Goal: Task Accomplishment & Management: Complete application form

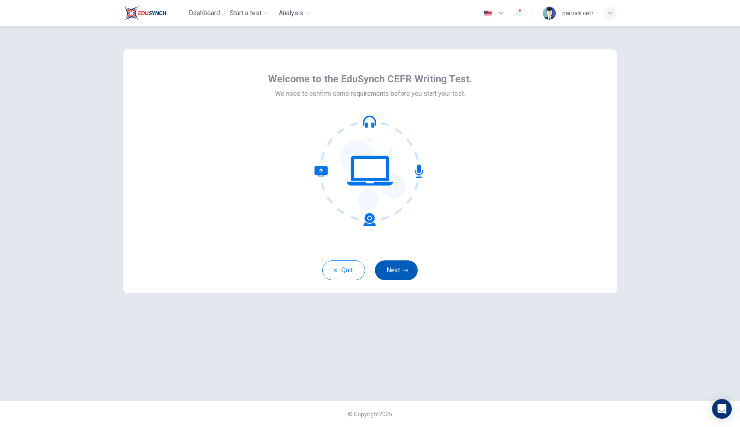
click at [397, 272] on button "Next" at bounding box center [396, 270] width 43 height 20
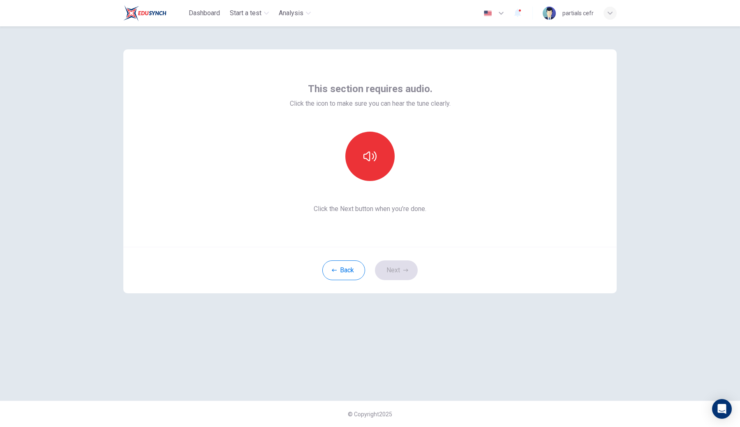
click at [390, 176] on div at bounding box center [370, 156] width 89 height 49
click at [381, 167] on button "button" at bounding box center [369, 156] width 49 height 49
click at [394, 278] on button "Next" at bounding box center [396, 270] width 43 height 20
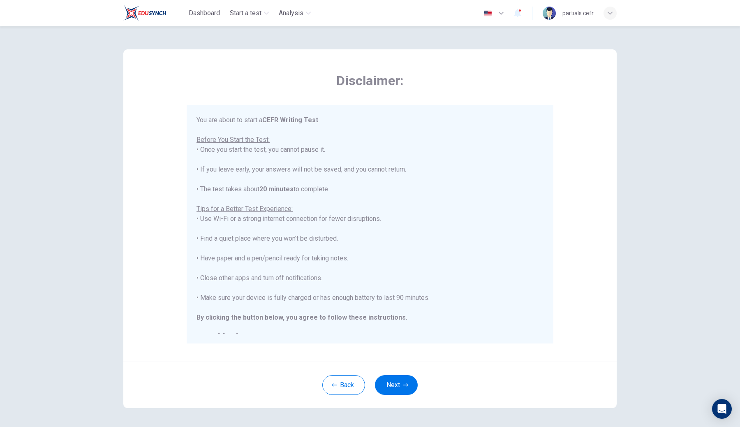
click at [371, 211] on div "You are about to start a CEFR Writing Test . Before You Start the Test: • Once …" at bounding box center [370, 228] width 347 height 227
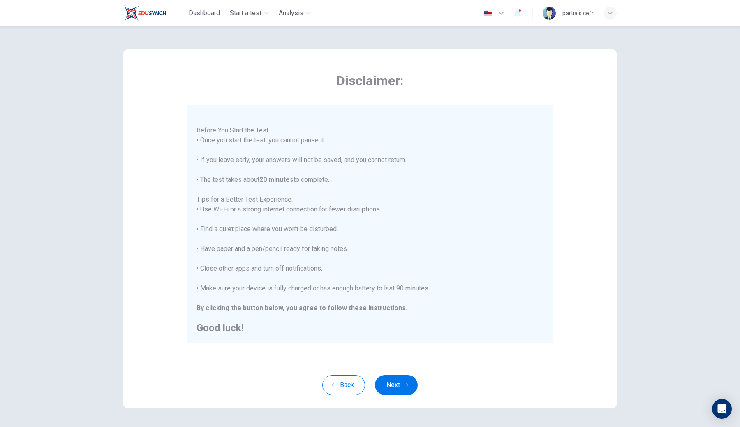
click at [402, 396] on div "Back Next" at bounding box center [369, 384] width 493 height 46
click at [402, 391] on button "Next" at bounding box center [396, 385] width 43 height 20
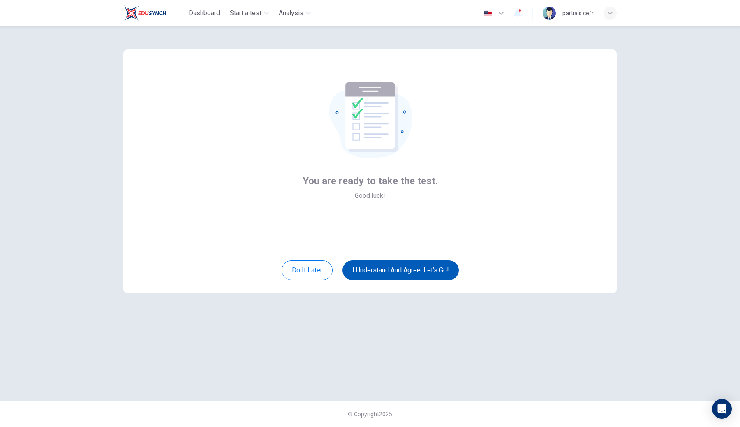
click at [410, 267] on button "I understand and agree. Let’s go!" at bounding box center [401, 270] width 116 height 20
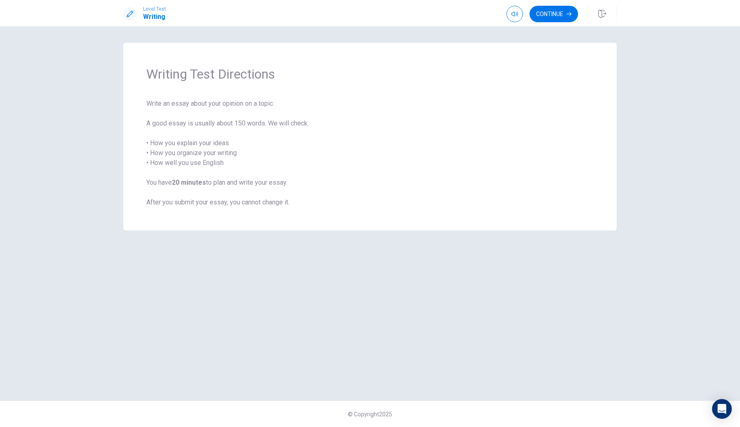
click at [549, 20] on button "Continue" at bounding box center [554, 14] width 49 height 16
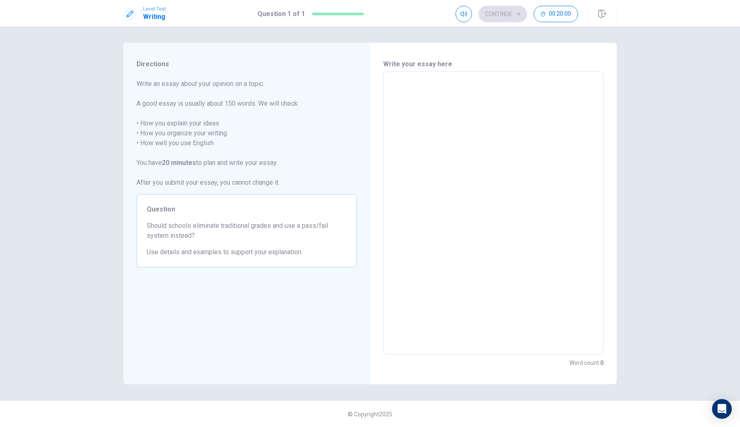
click at [486, 160] on textarea at bounding box center [493, 213] width 209 height 269
type textarea "t"
type textarea "x"
type textarea "te"
type textarea "x"
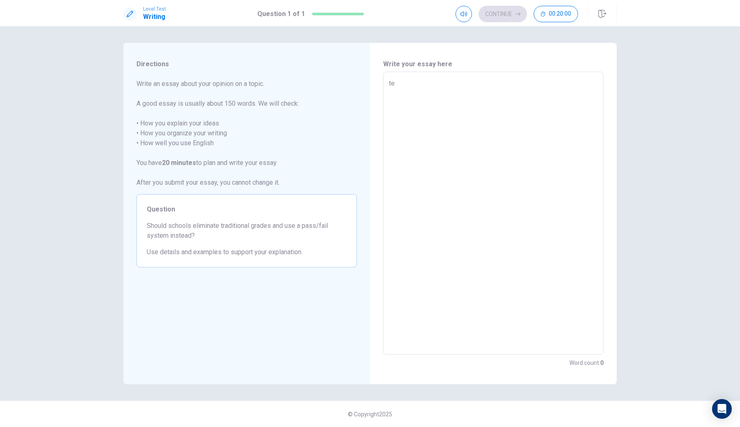
type textarea "tes"
type textarea "x"
type textarea "test"
type textarea "x"
type textarea "testi"
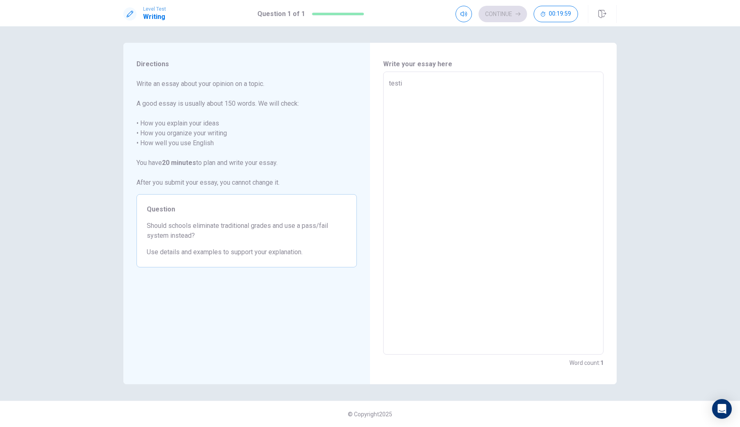
type textarea "x"
type textarea "testin"
type textarea "x"
type textarea "testing"
type textarea "x"
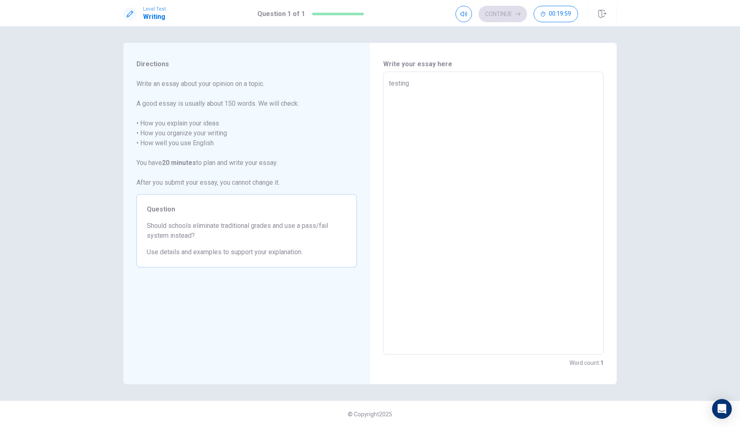
type textarea "testing"
type textarea "x"
type textarea "testing m"
type textarea "x"
type textarea "testing my"
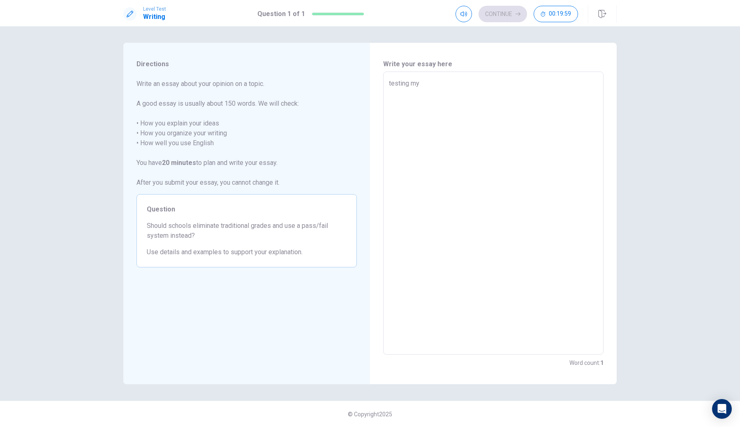
type textarea "x"
type textarea "testing my"
type textarea "x"
type textarea "testing my w"
type textarea "x"
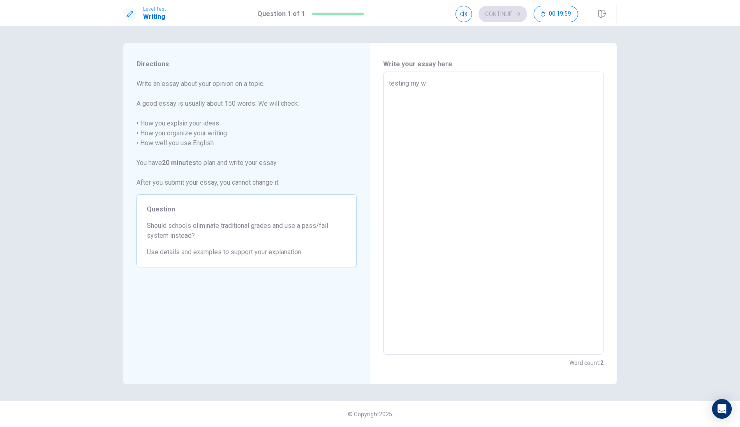
type textarea "testing my wr"
type textarea "x"
type textarea "testing my wri"
type textarea "x"
type textarea "testing my writ"
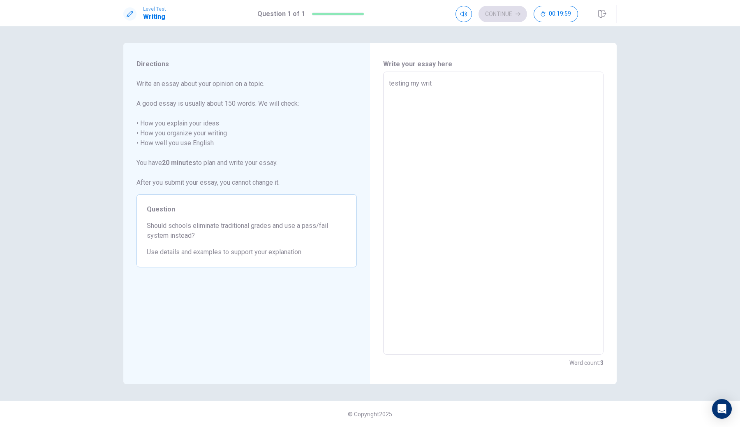
type textarea "x"
type textarea "testing my writi"
type textarea "x"
type textarea "testing my writin"
type textarea "x"
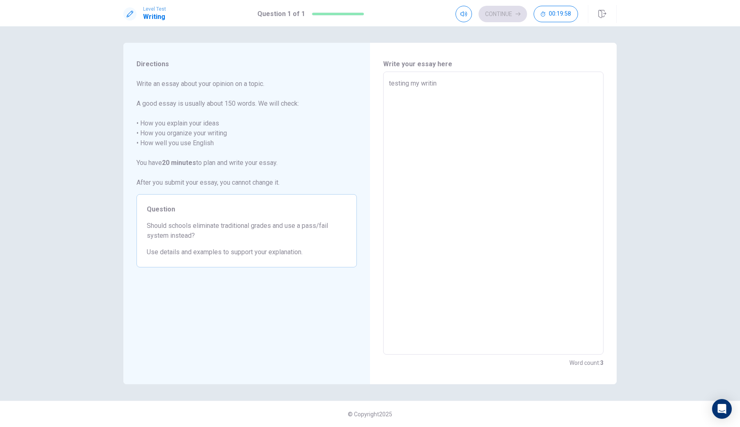
type textarea "testing my writing"
type textarea "x"
type textarea "testing my writing"
type textarea "x"
type textarea "testing my writing s"
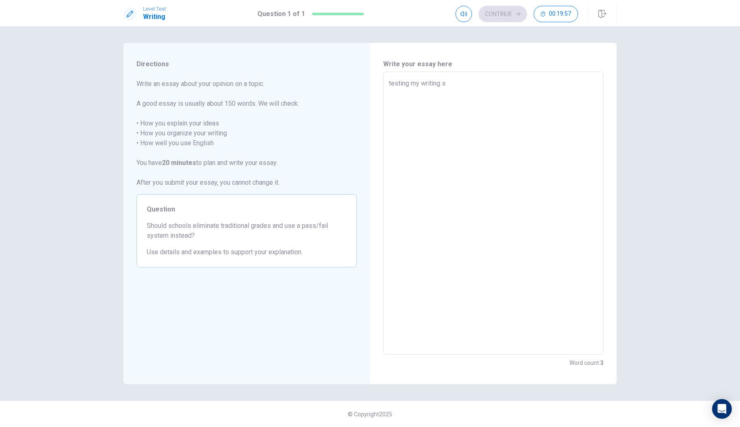
type textarea "x"
type textarea "testing my writing su"
type textarea "x"
type textarea "testing my writing sub"
type textarea "x"
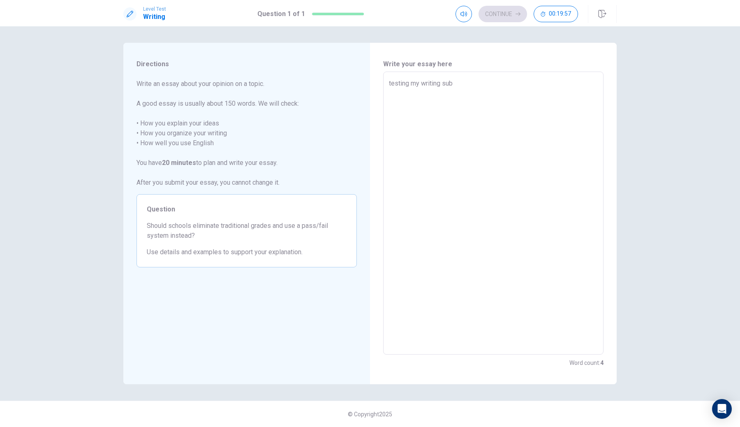
type textarea "testing my writing subm"
type textarea "x"
type textarea "testing my writing submi"
type textarea "x"
type textarea "testing my writing submis"
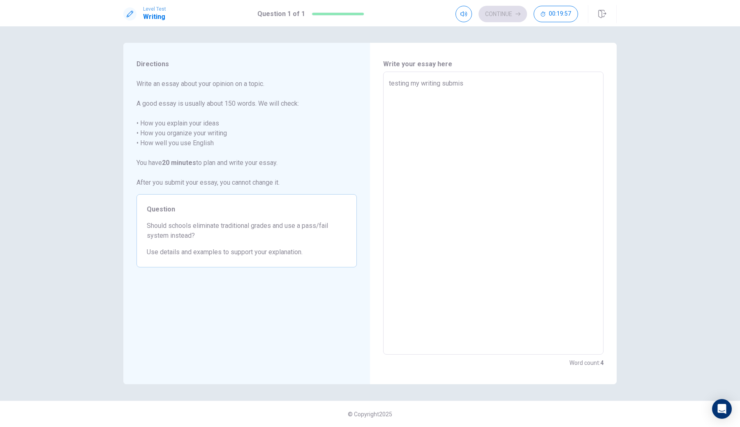
type textarea "x"
type textarea "testing my writing submiss"
type textarea "x"
type textarea "testing my writing submissi"
type textarea "x"
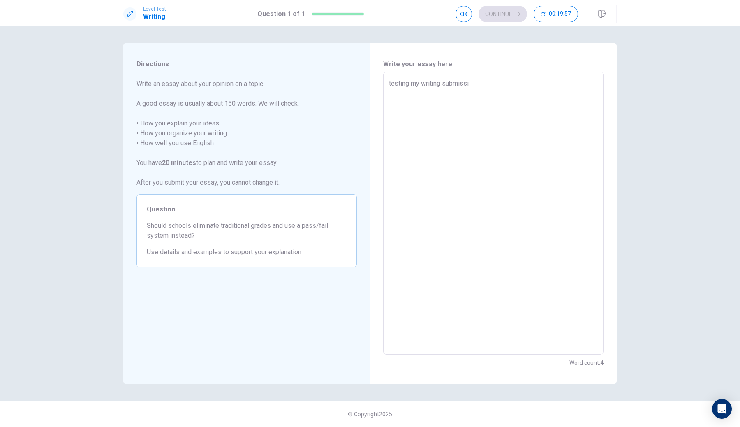
type textarea "testing my writing submissio"
type textarea "x"
type textarea "testing my writing submission"
type textarea "x"
type textarea "testing my writing submission"
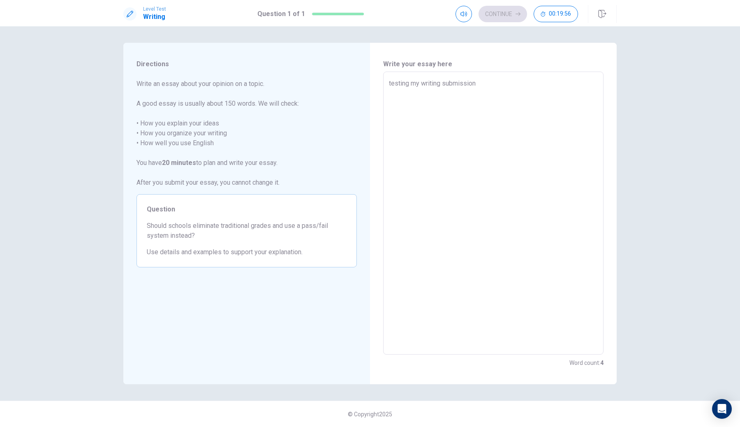
type textarea "x"
type textarea "testing my writing submission h"
type textarea "x"
type textarea "testing my writing submission he"
type textarea "x"
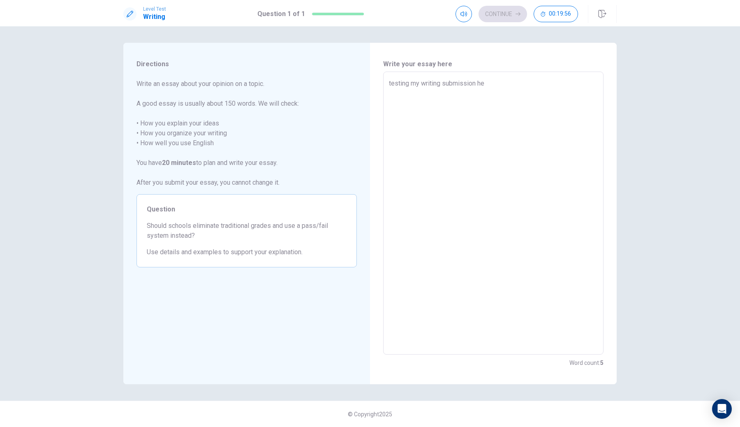
type textarea "testing my writing submission her"
type textarea "x"
type textarea "testing my writing submission here"
type textarea "x"
type textarea "testing my writing submission here"
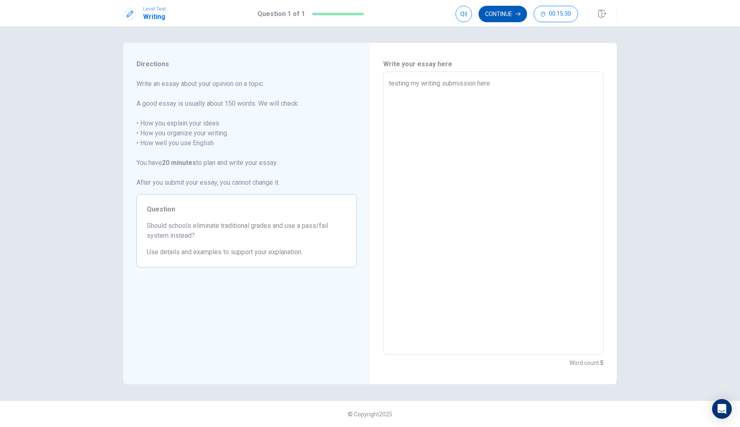
click at [518, 16] on button "Continue" at bounding box center [503, 14] width 49 height 16
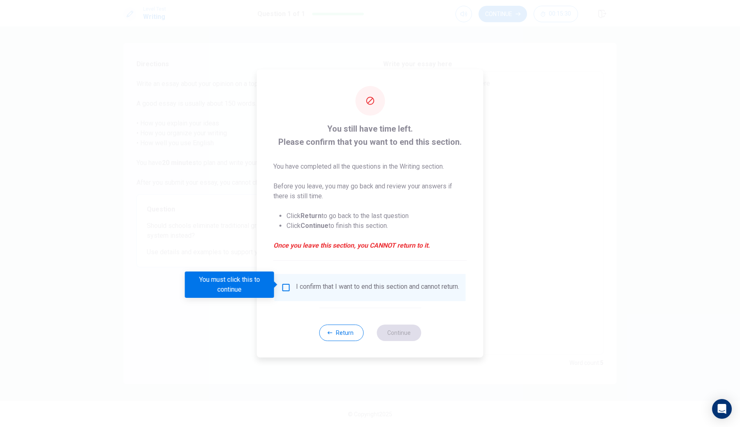
click at [296, 286] on div "I confirm that I want to end this section and cannot return." at bounding box center [377, 288] width 163 height 10
click at [283, 286] on input "You must click this to continue" at bounding box center [286, 288] width 10 height 10
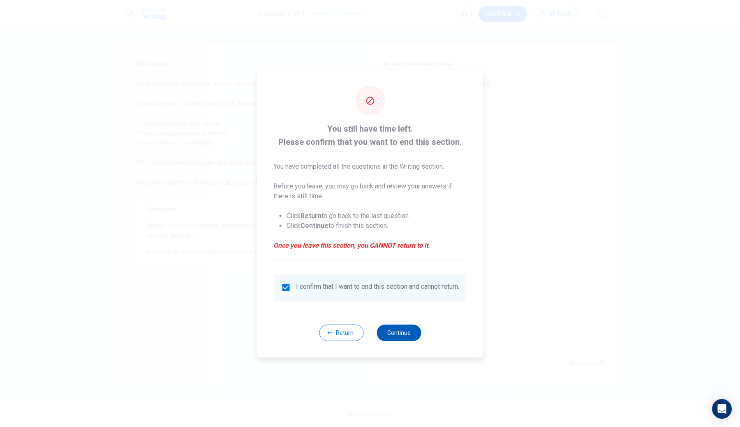
click at [388, 339] on button "Continue" at bounding box center [399, 332] width 44 height 16
type textarea "x"
